Goal: Task Accomplishment & Management: Manage account settings

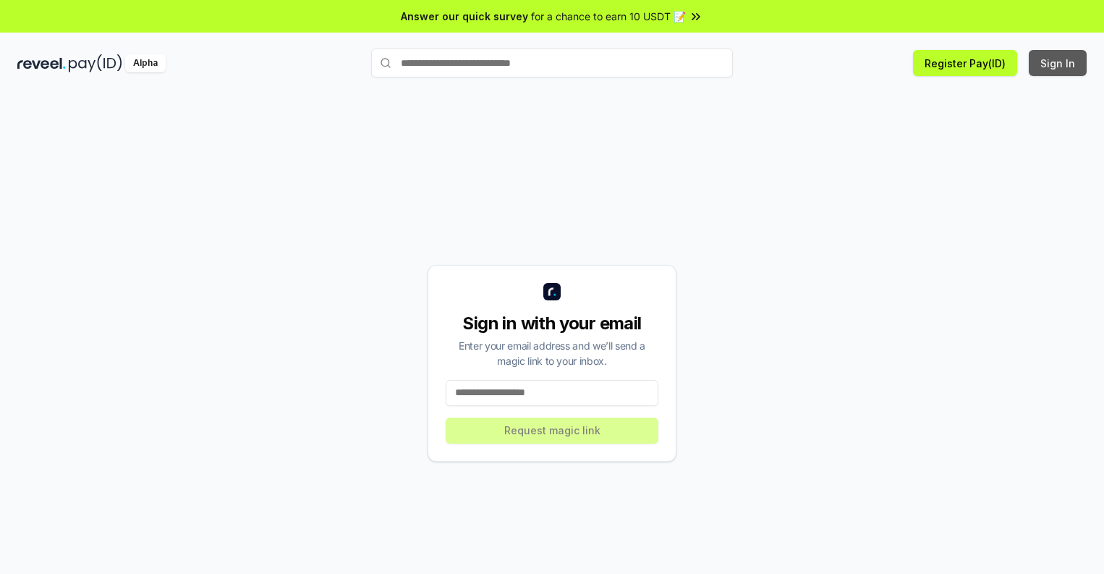
click at [1058, 63] on button "Sign In" at bounding box center [1057, 63] width 58 height 26
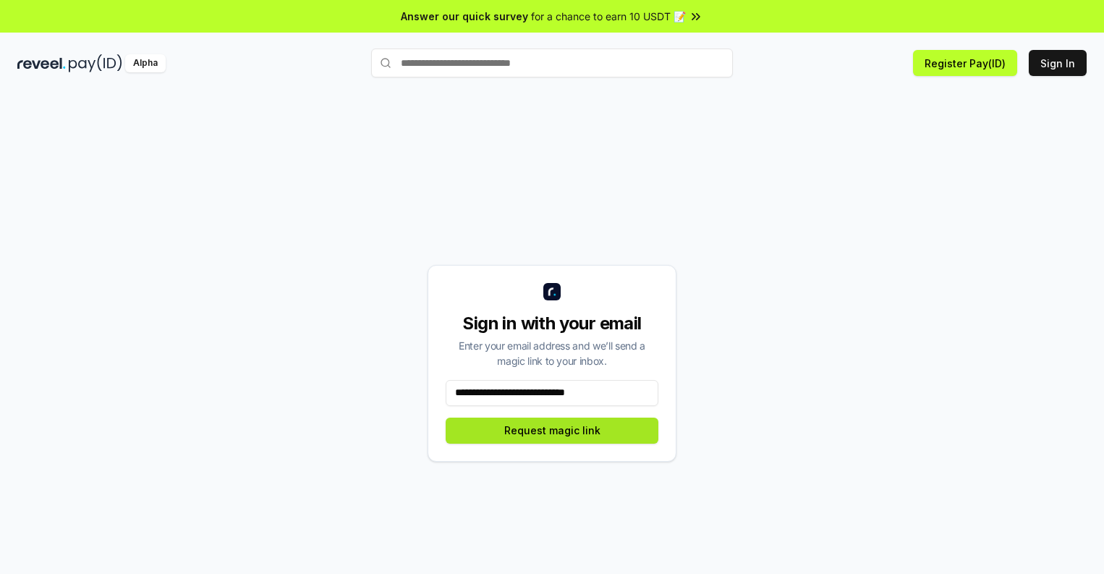
type input "**********"
click at [552, 430] on button "Request magic link" at bounding box center [552, 430] width 213 height 26
